Goal: Task Accomplishment & Management: Use online tool/utility

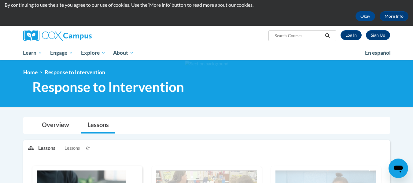
scroll to position [20, 0]
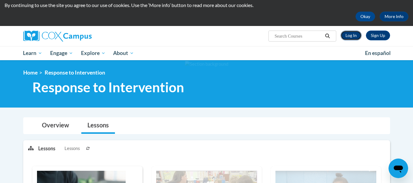
click at [353, 37] on link "Log In" at bounding box center [351, 36] width 21 height 10
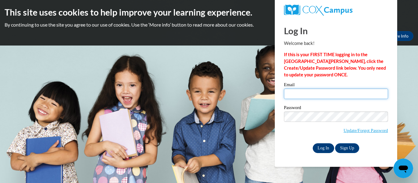
type input "[EMAIL_ADDRESS][DOMAIN_NAME]"
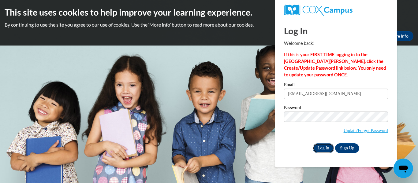
click at [330, 148] on input "Log In" at bounding box center [323, 149] width 21 height 10
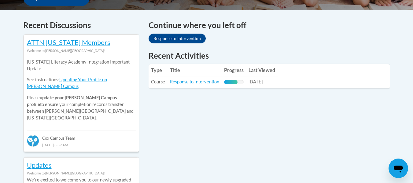
scroll to position [250, 0]
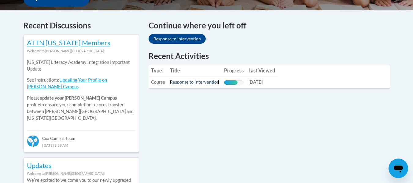
click at [202, 80] on link "Response to Intervention" at bounding box center [194, 82] width 49 height 5
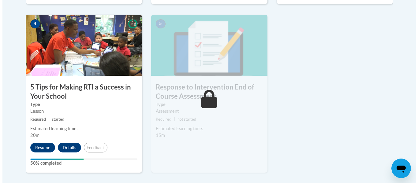
scroll to position [370, 0]
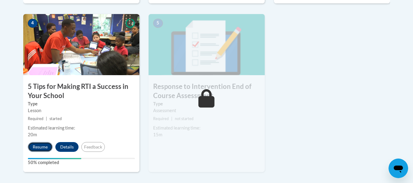
click at [45, 145] on button "Resume" at bounding box center [40, 147] width 25 height 10
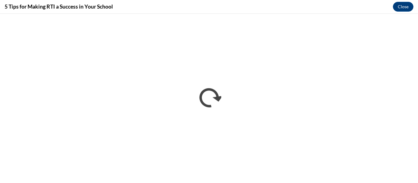
scroll to position [0, 0]
